Goal: Task Accomplishment & Management: Complete application form

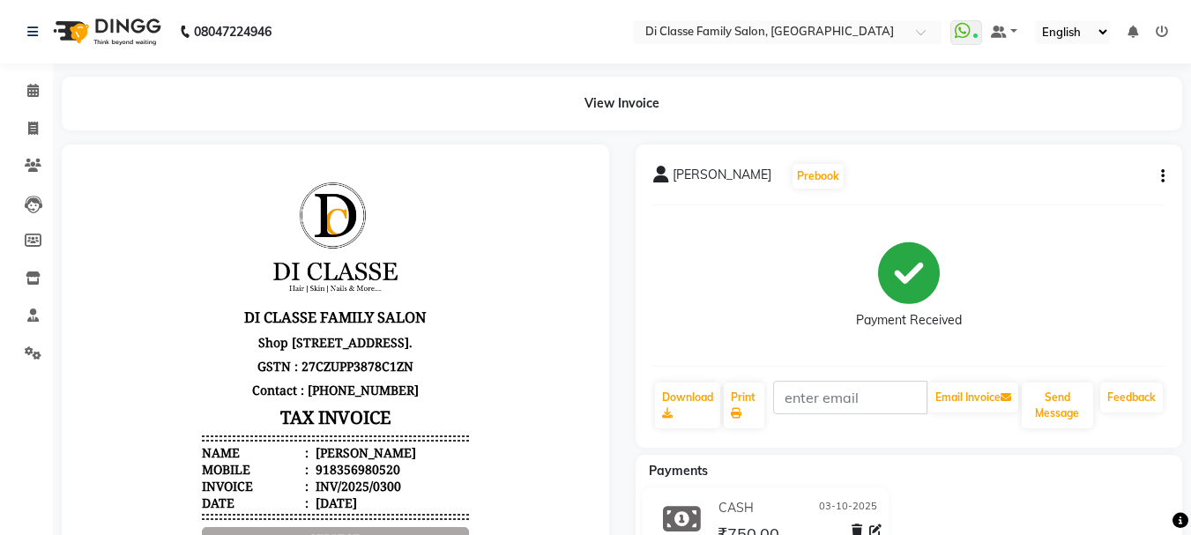
click at [1119, 112] on div "View Invoice" at bounding box center [622, 104] width 1121 height 54
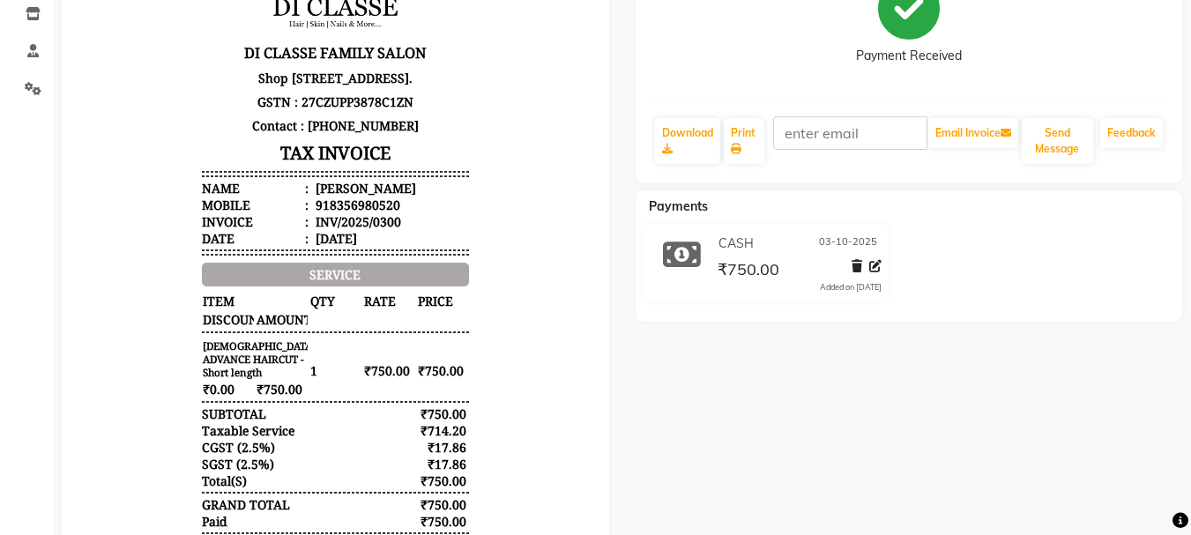
scroll to position [176, 0]
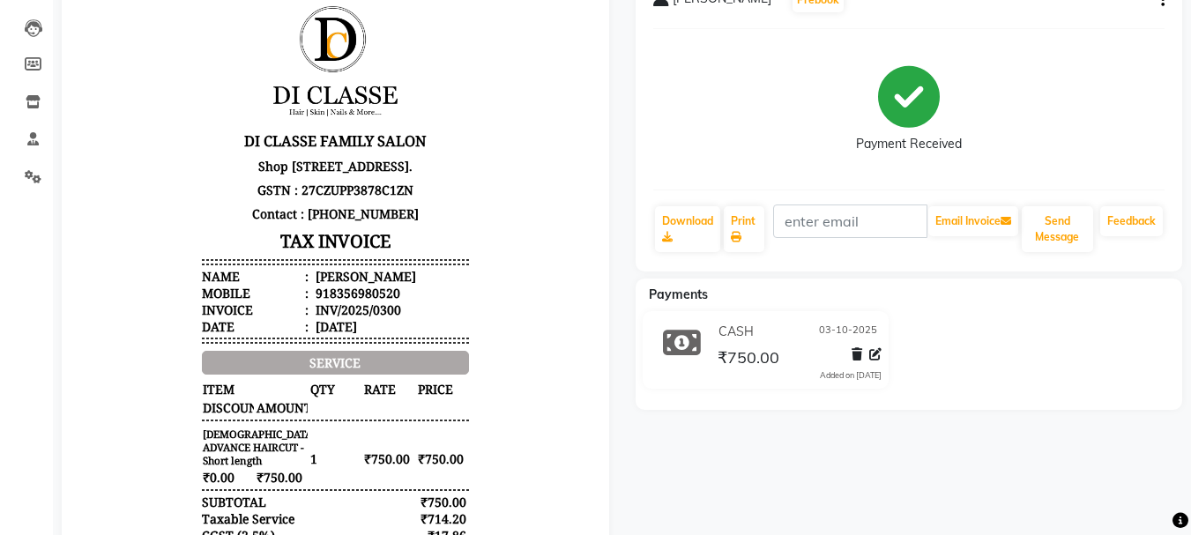
click at [114, 203] on body "DI CLASSE FAMILY SALON Shop no - 01, Satyam 17, west, Railway Carshed Road, Sec…" at bounding box center [335, 338] width 498 height 691
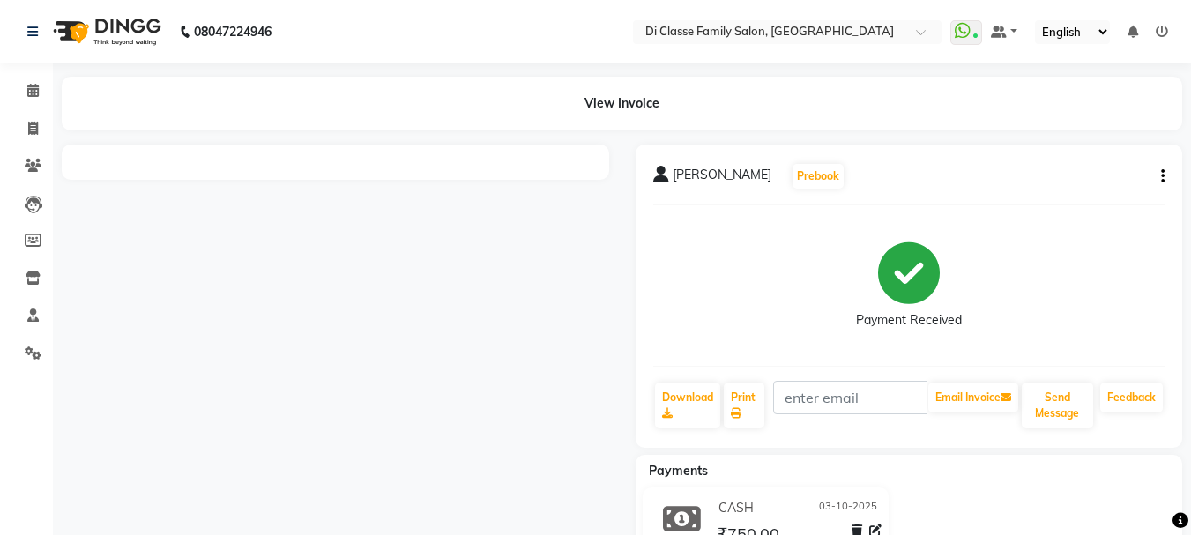
click at [633, 373] on div "[PERSON_NAME] Prebook Payment Received Download Print Email Invoice Send Messag…" at bounding box center [910, 366] width 574 height 442
click at [34, 132] on icon at bounding box center [33, 128] width 10 height 13
select select "4704"
select select "service"
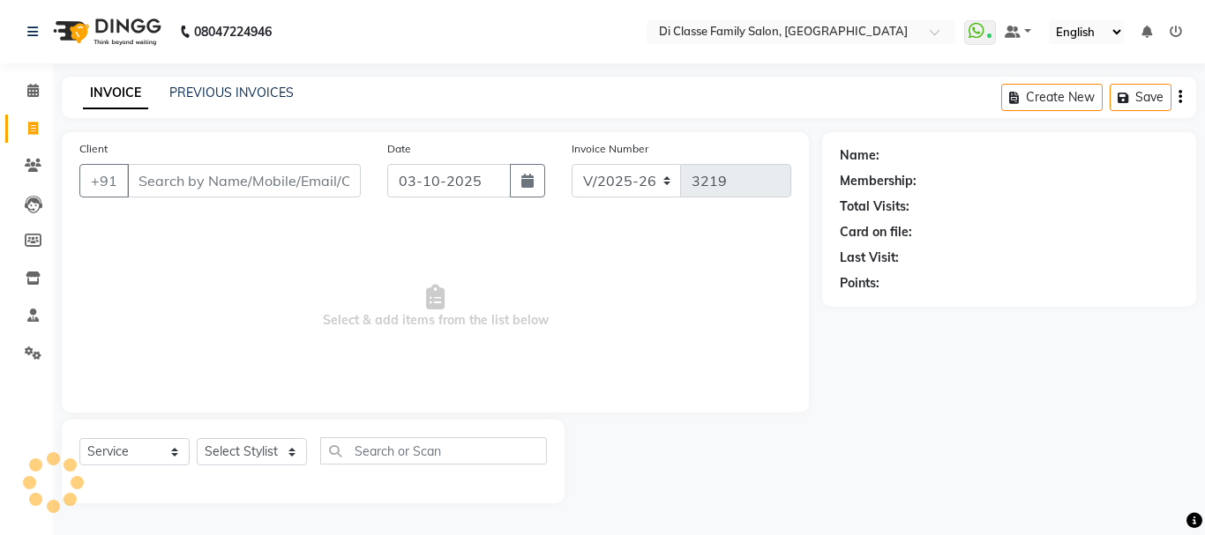
click at [205, 180] on input "Client" at bounding box center [244, 181] width 234 height 34
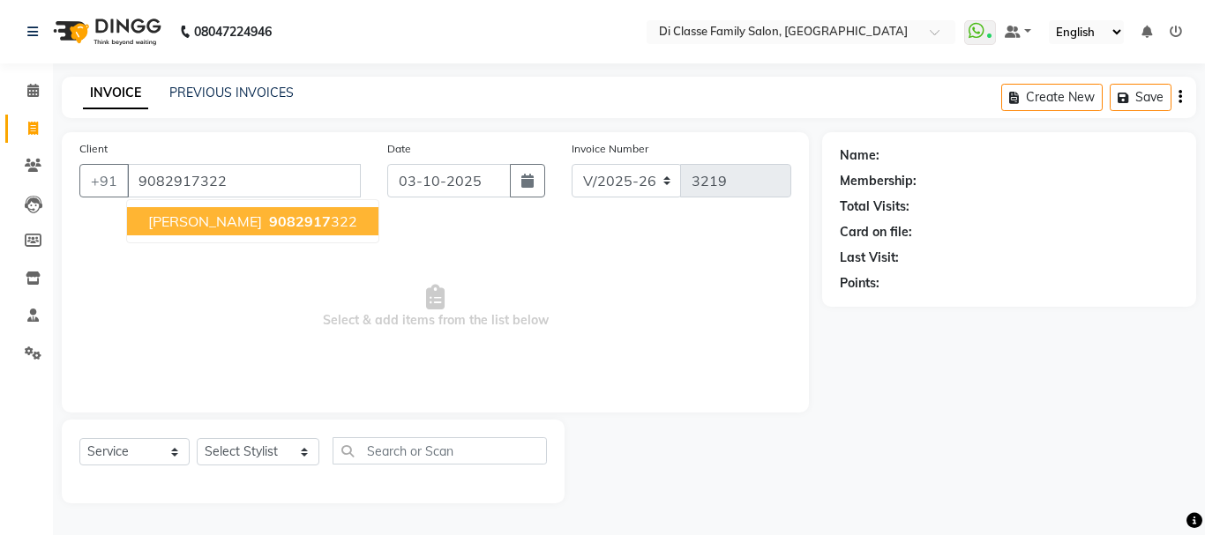
type input "9082917322"
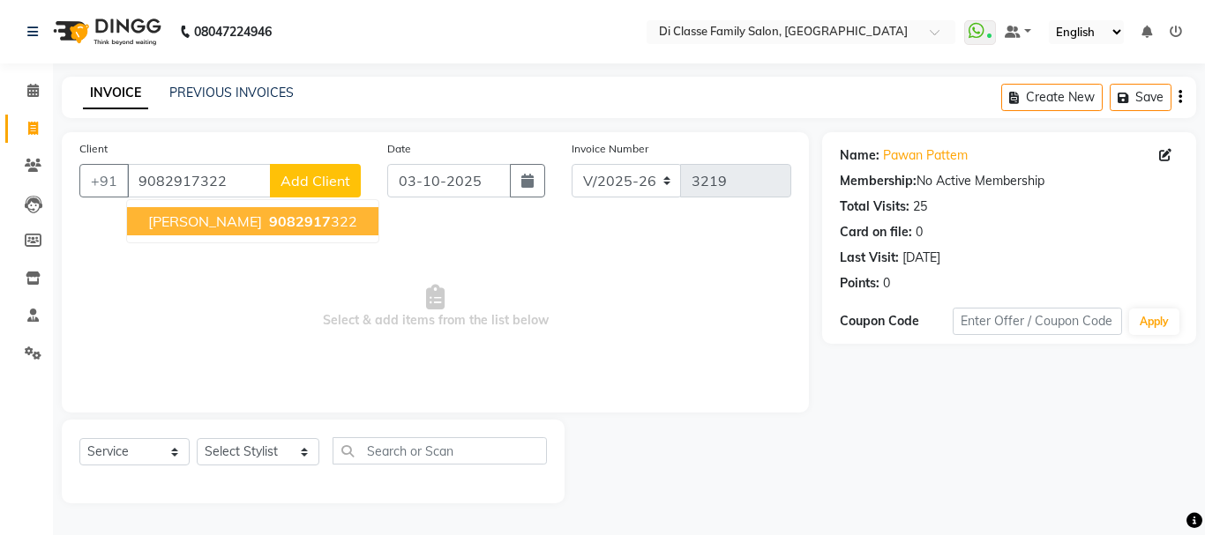
click at [201, 231] on button "[PERSON_NAME] 9082917 322" at bounding box center [252, 221] width 251 height 28
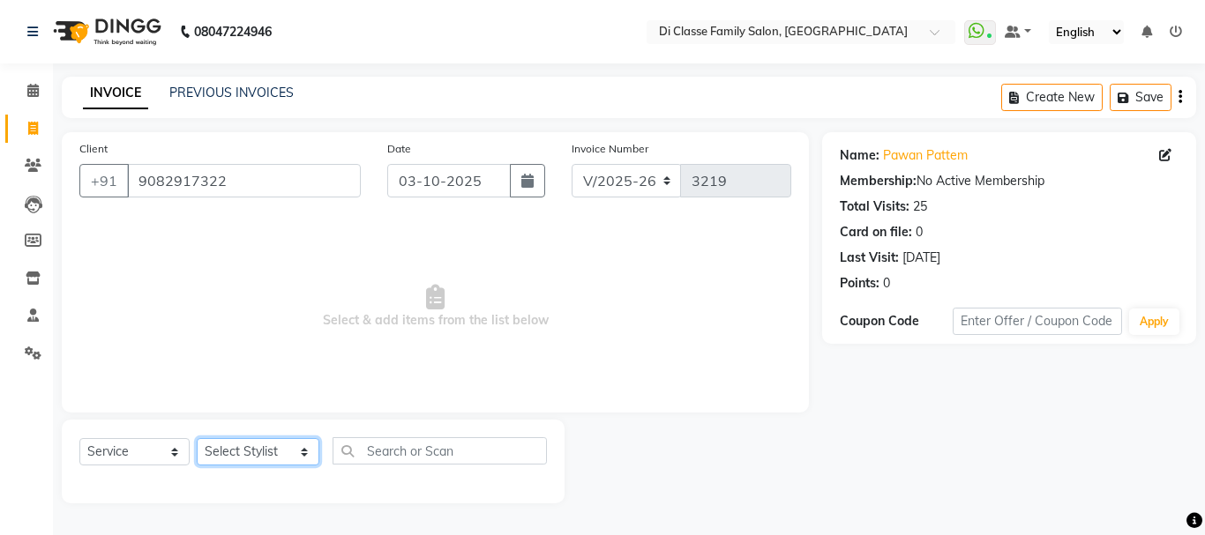
click at [253, 444] on select "Select Stylist [PERSON_NAME] [PERSON_NAME] Front Desk [PERSON_NAME] [PERSON_NAM…" at bounding box center [258, 451] width 123 height 27
select select "28413"
click at [197, 438] on select "Select Stylist [PERSON_NAME] [PERSON_NAME] Front Desk [PERSON_NAME] [PERSON_NAM…" at bounding box center [258, 451] width 123 height 27
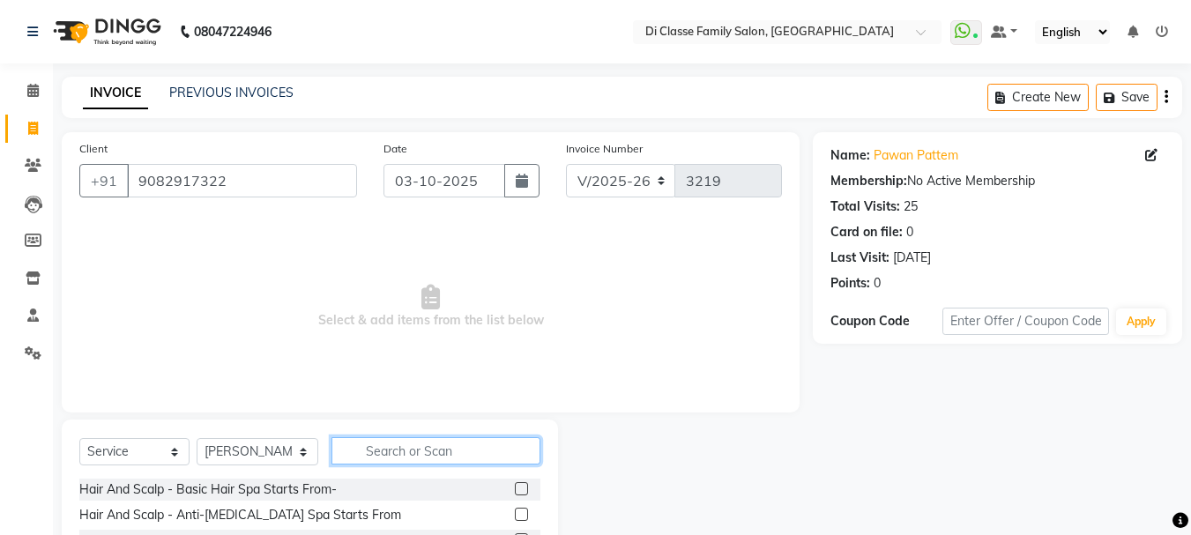
click at [381, 452] on input "text" at bounding box center [436, 450] width 209 height 27
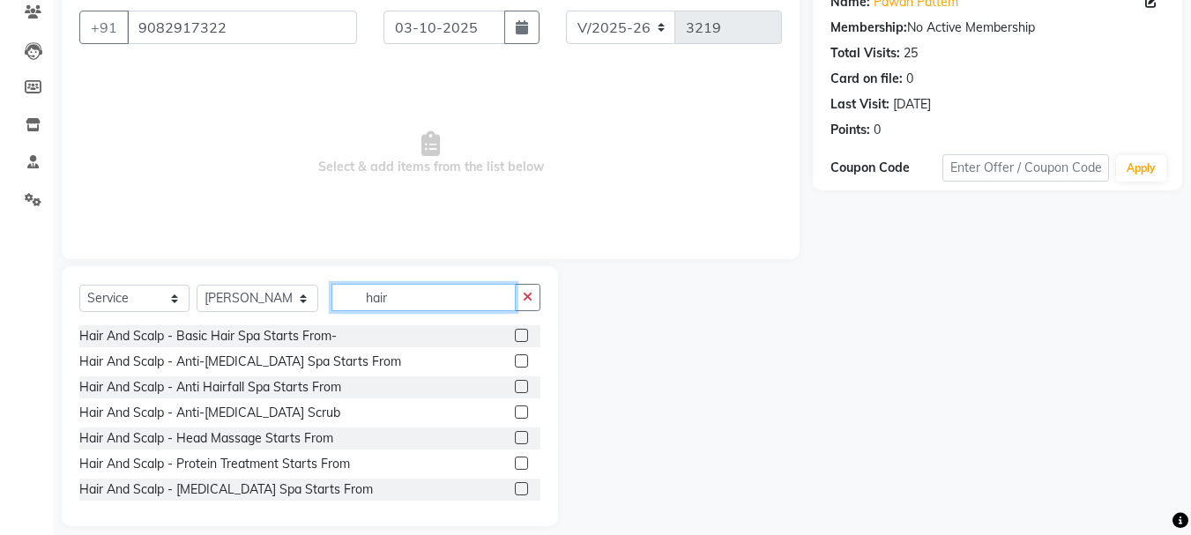
scroll to position [171, 0]
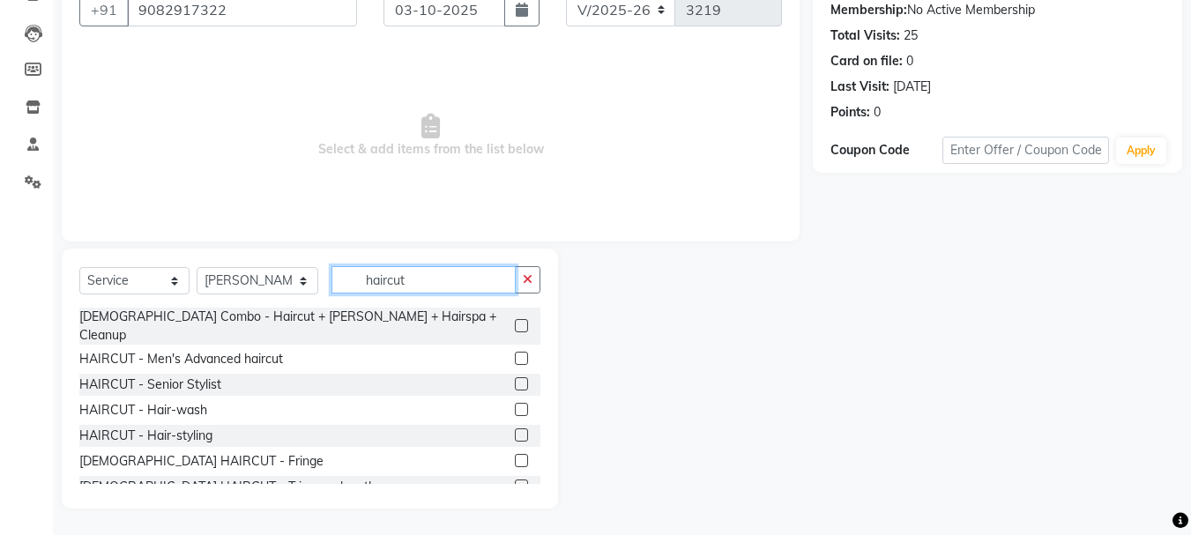
type input "haircut"
click at [515, 352] on label at bounding box center [521, 358] width 13 height 13
click at [515, 354] on input "checkbox" at bounding box center [520, 359] width 11 height 11
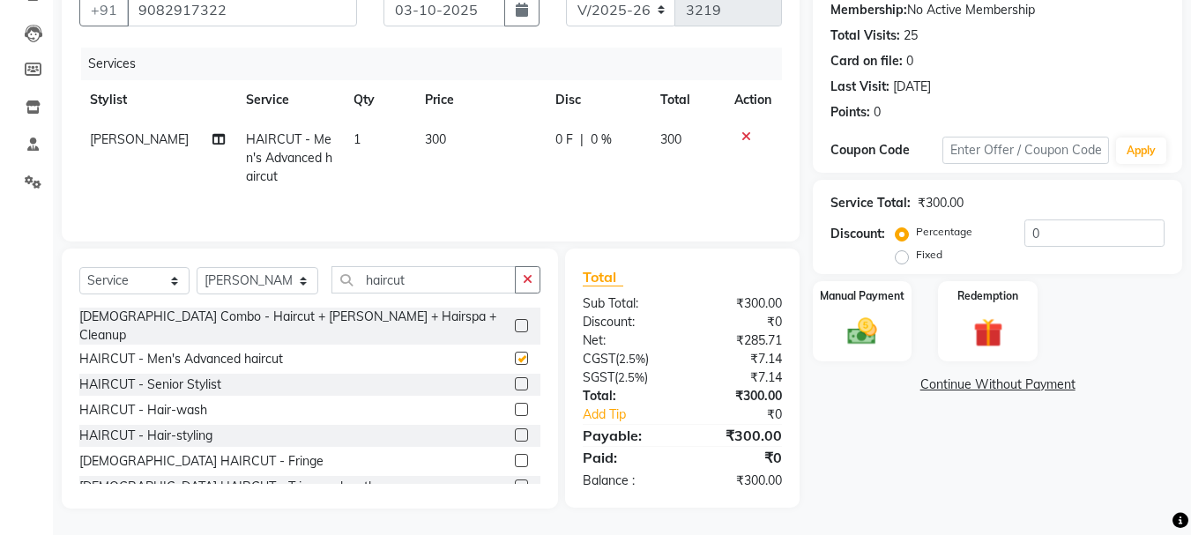
checkbox input "false"
drag, startPoint x: 429, startPoint y: 269, endPoint x: 308, endPoint y: 261, distance: 122.0
click at [308, 261] on div "Select Service Product Membership Package Voucher Prepaid Gift Card Select Styl…" at bounding box center [310, 379] width 497 height 260
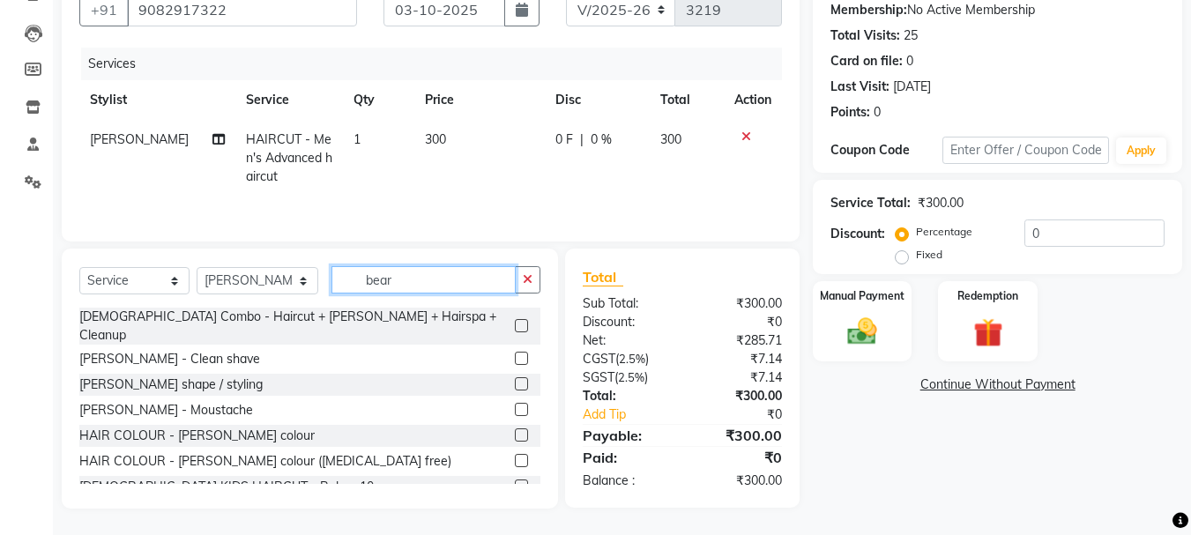
scroll to position [170, 0]
type input "beard"
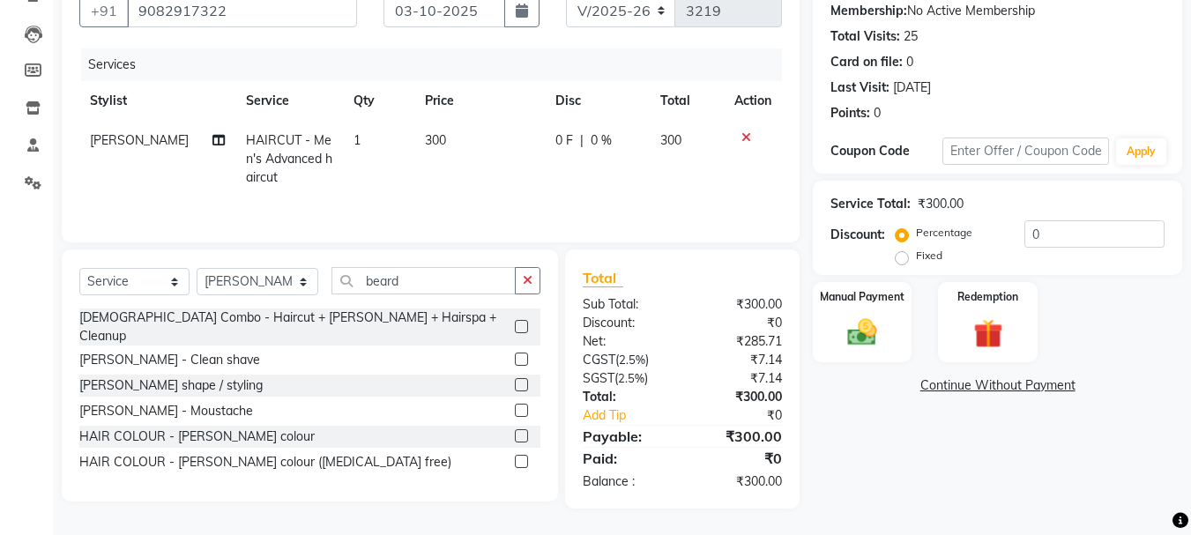
click at [521, 378] on label at bounding box center [521, 384] width 13 height 13
click at [521, 380] on input "checkbox" at bounding box center [520, 385] width 11 height 11
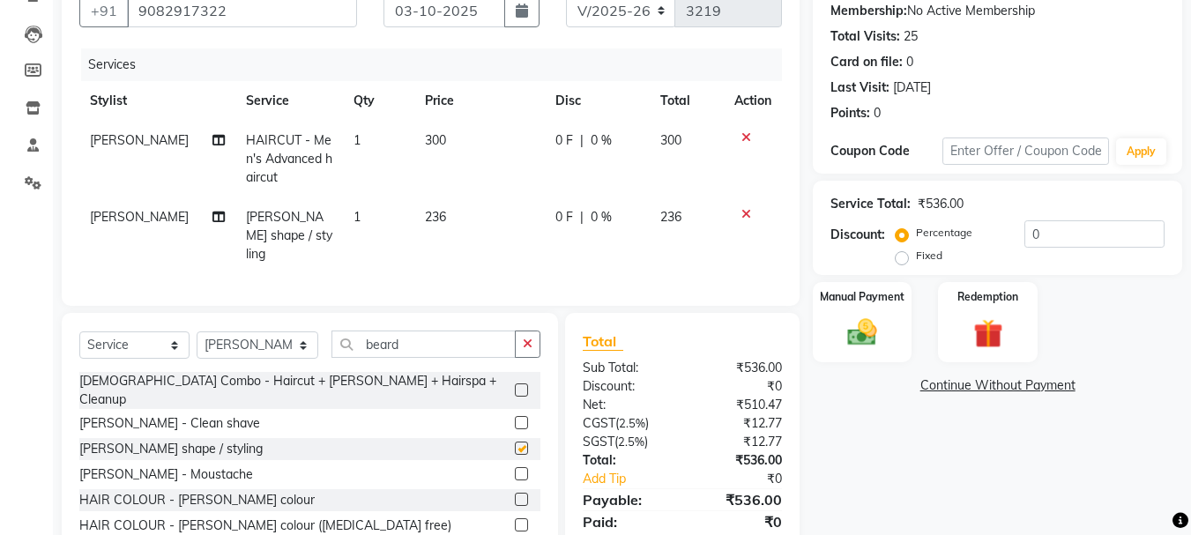
checkbox input "false"
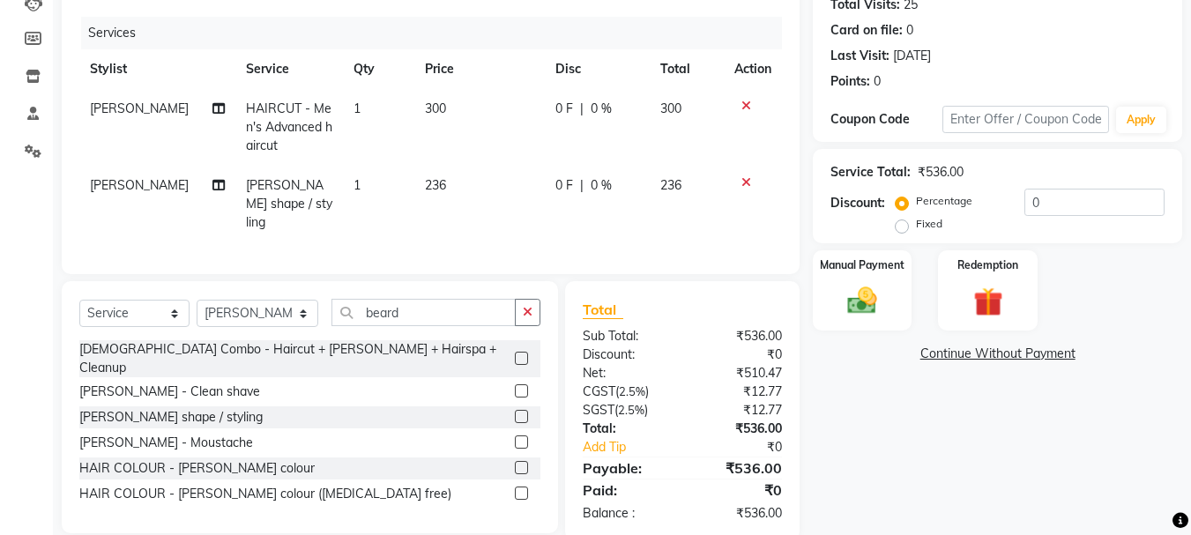
scroll to position [228, 0]
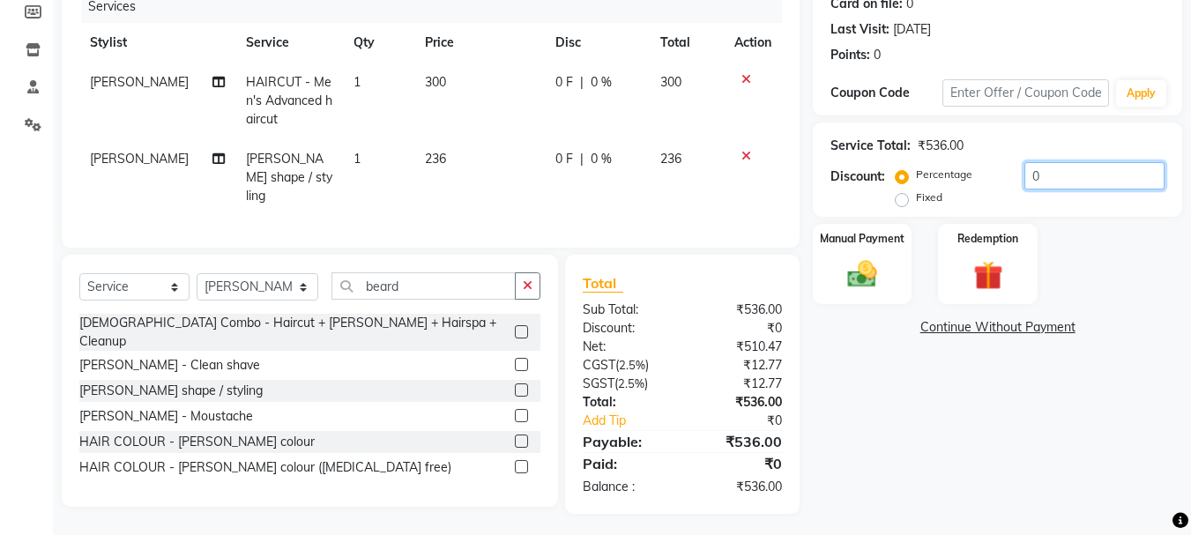
click at [1052, 174] on input "0" at bounding box center [1095, 175] width 140 height 27
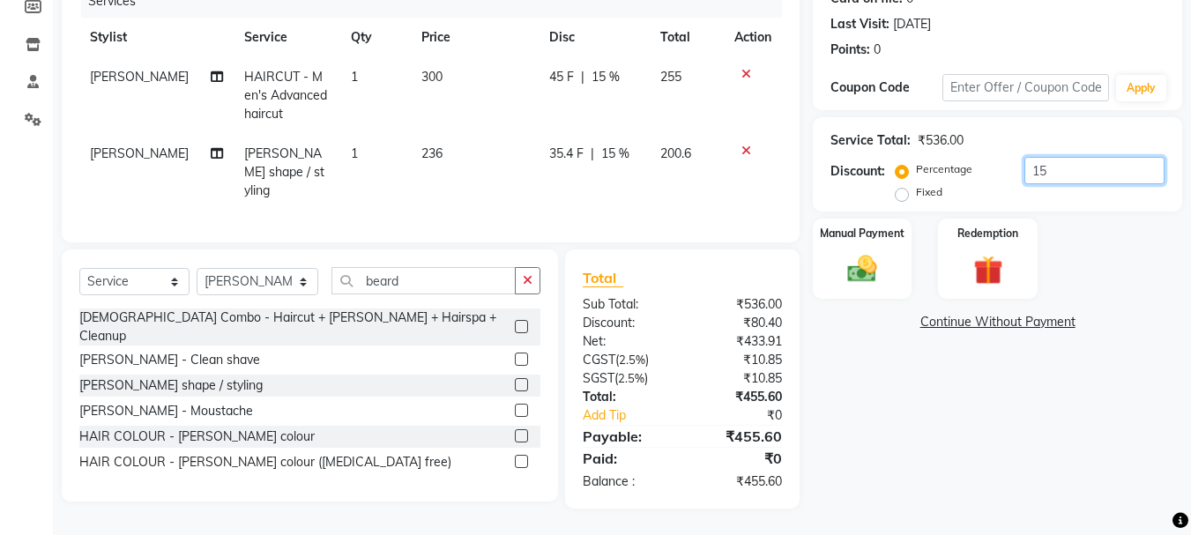
scroll to position [247, 0]
type input "15"
click at [569, 145] on span "35.4 F" at bounding box center [566, 154] width 34 height 19
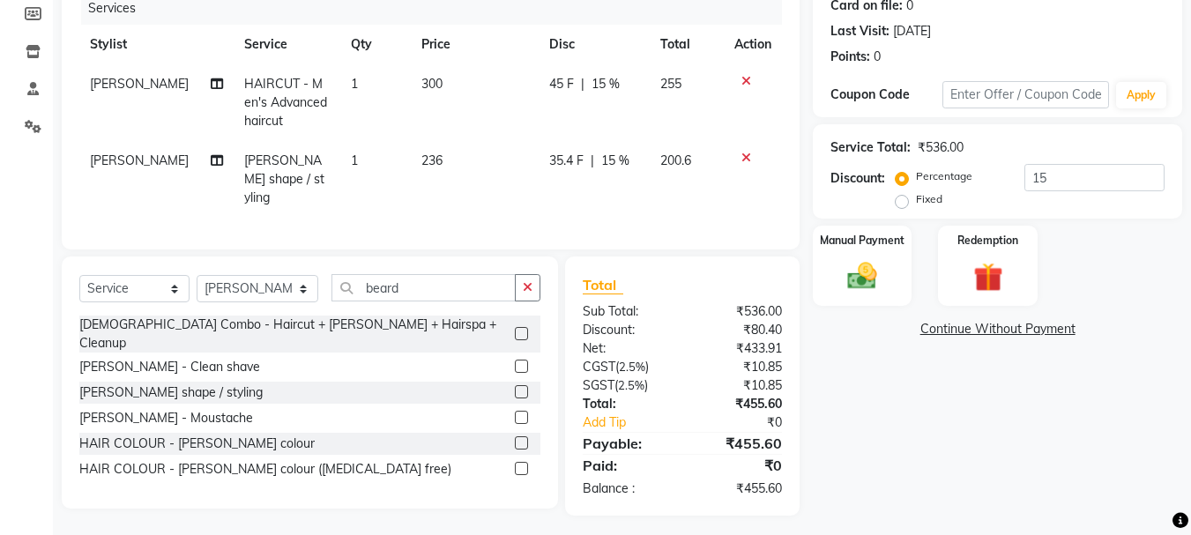
select select "28413"
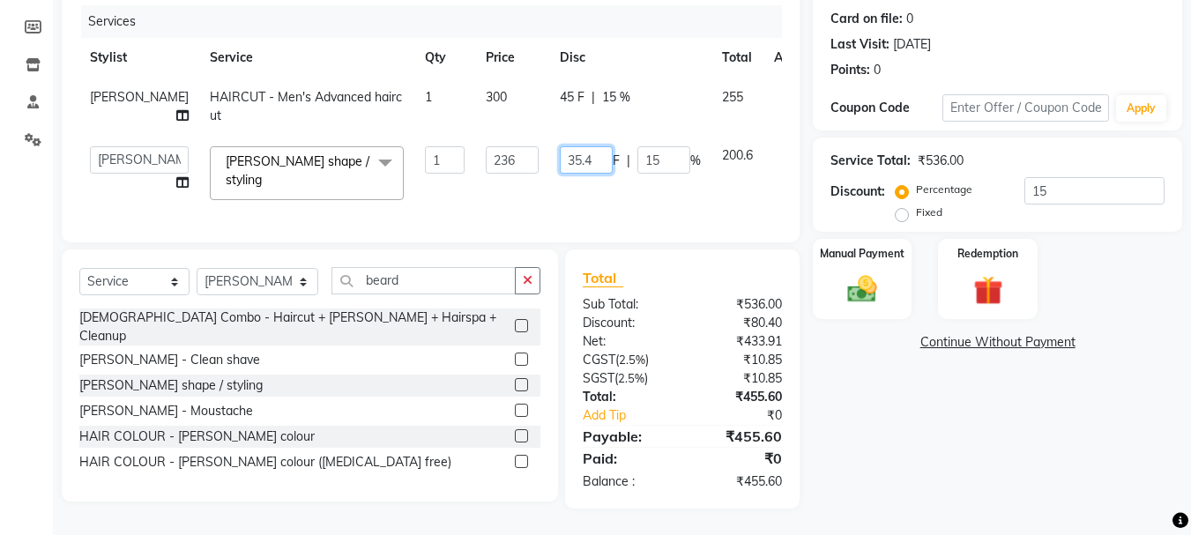
click at [560, 146] on input "35.4" at bounding box center [586, 159] width 53 height 27
type input "36"
click at [647, 195] on tr "ANAS Anu [PERSON_NAME] Front Desk [PERSON_NAME] [PERSON_NAME] [PERSON_NAME] [PE…" at bounding box center [450, 173] width 743 height 75
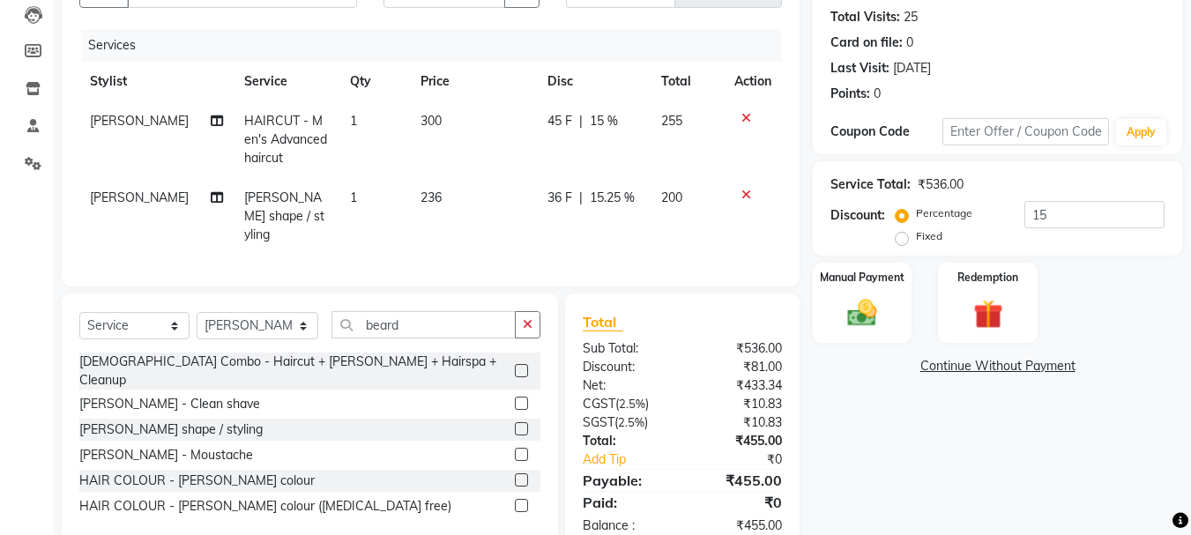
scroll to position [159, 0]
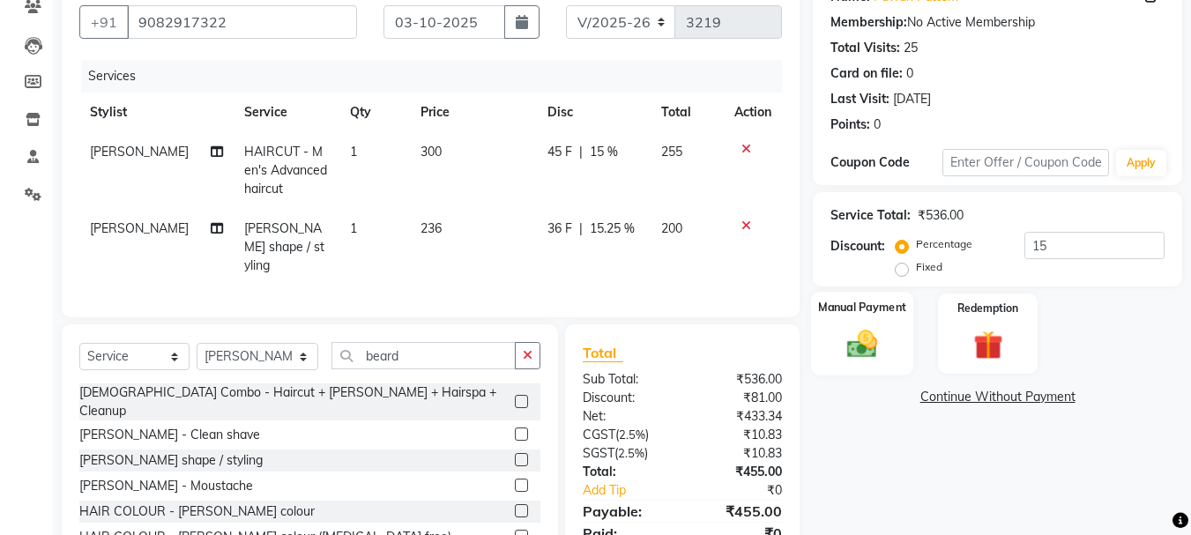
click at [863, 338] on img at bounding box center [862, 343] width 49 height 35
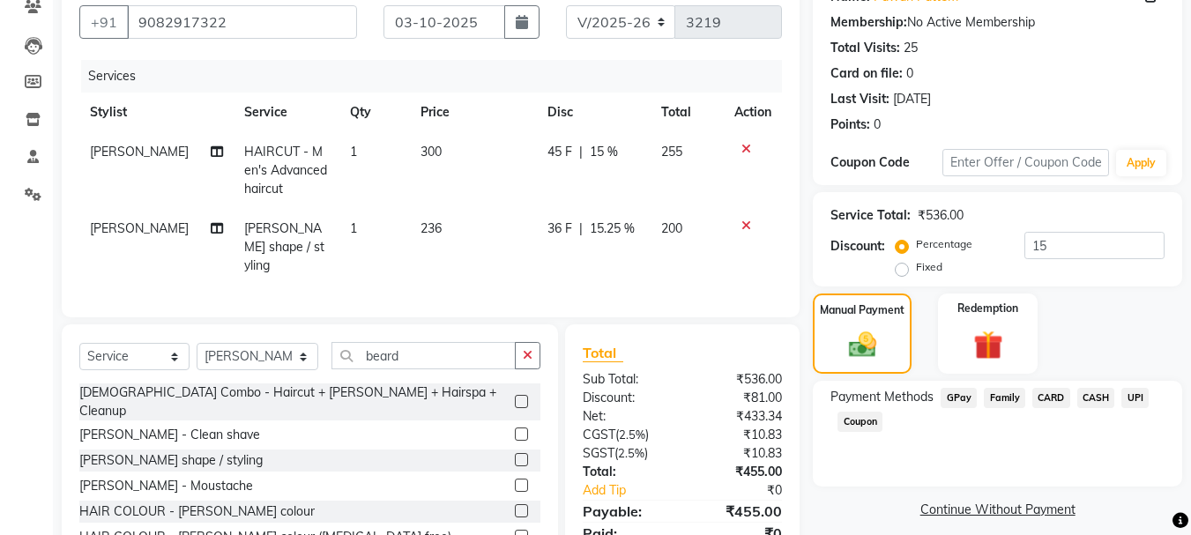
click at [1135, 395] on span "UPI" at bounding box center [1135, 398] width 27 height 20
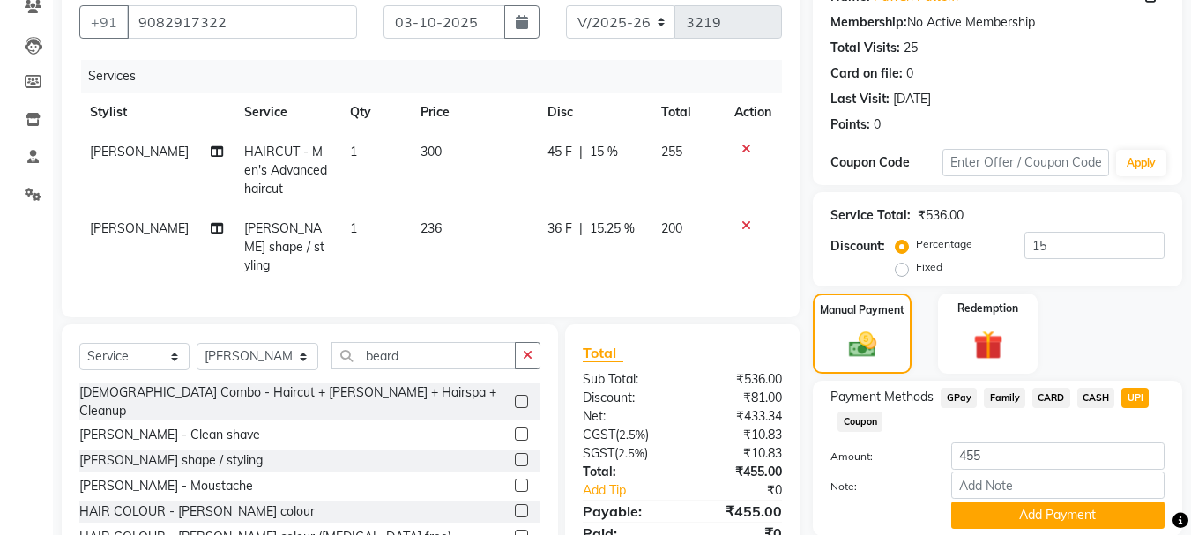
scroll to position [247, 0]
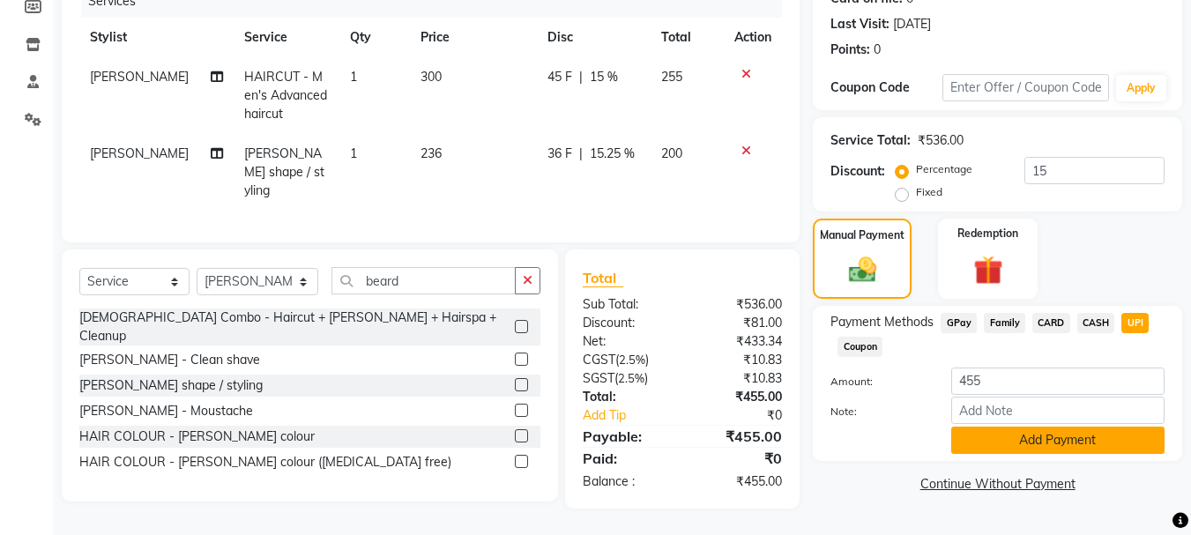
click at [1056, 427] on button "Add Payment" at bounding box center [1058, 440] width 213 height 27
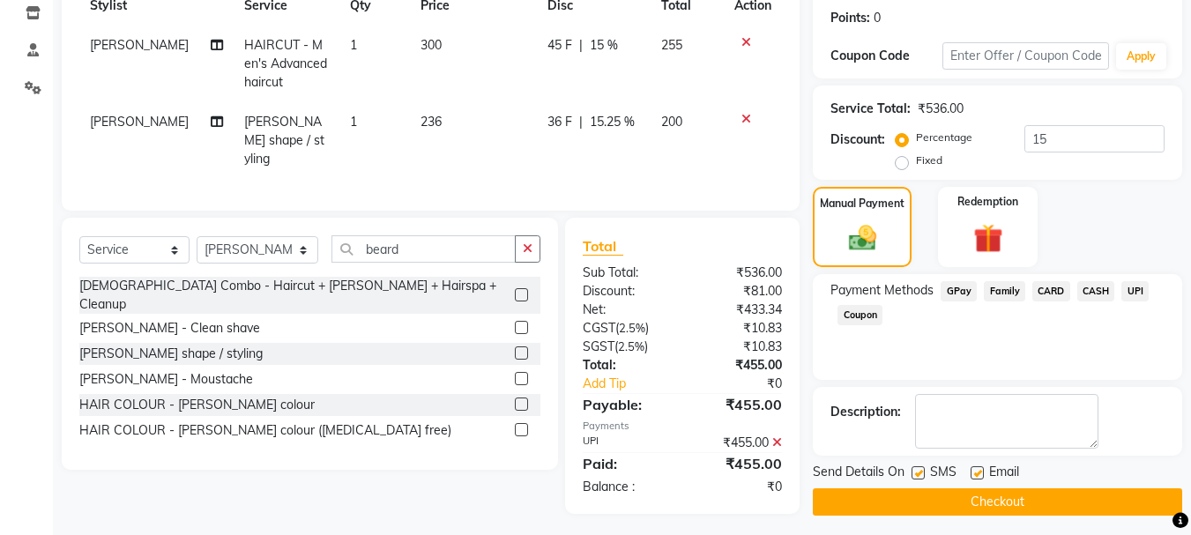
scroll to position [284, 0]
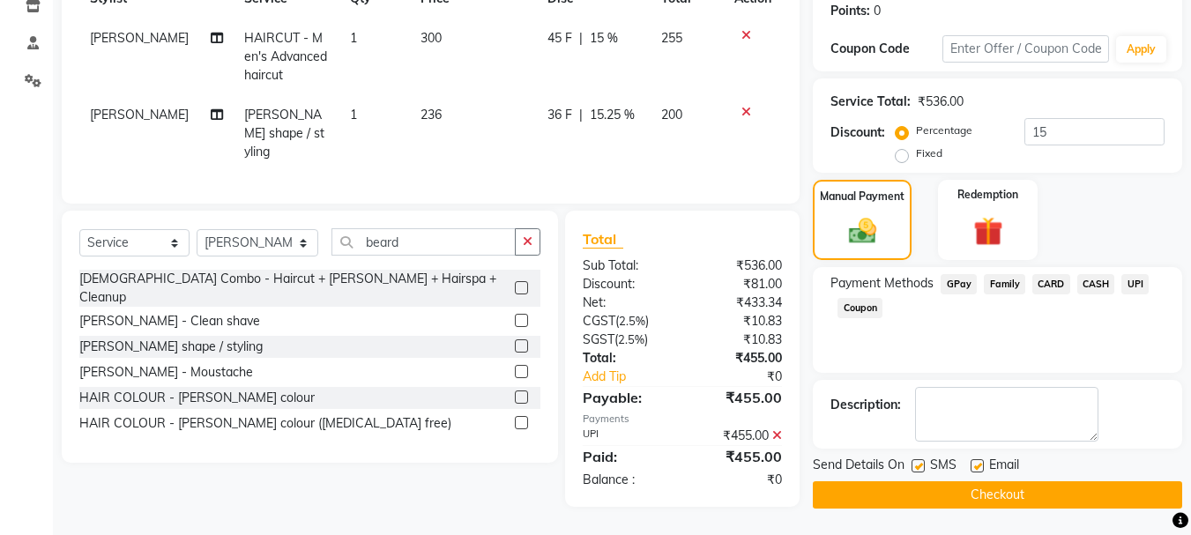
drag, startPoint x: 931, startPoint y: 489, endPoint x: 922, endPoint y: 481, distance: 12.5
click at [930, 489] on button "Checkout" at bounding box center [998, 495] width 370 height 27
